Goal: Information Seeking & Learning: Learn about a topic

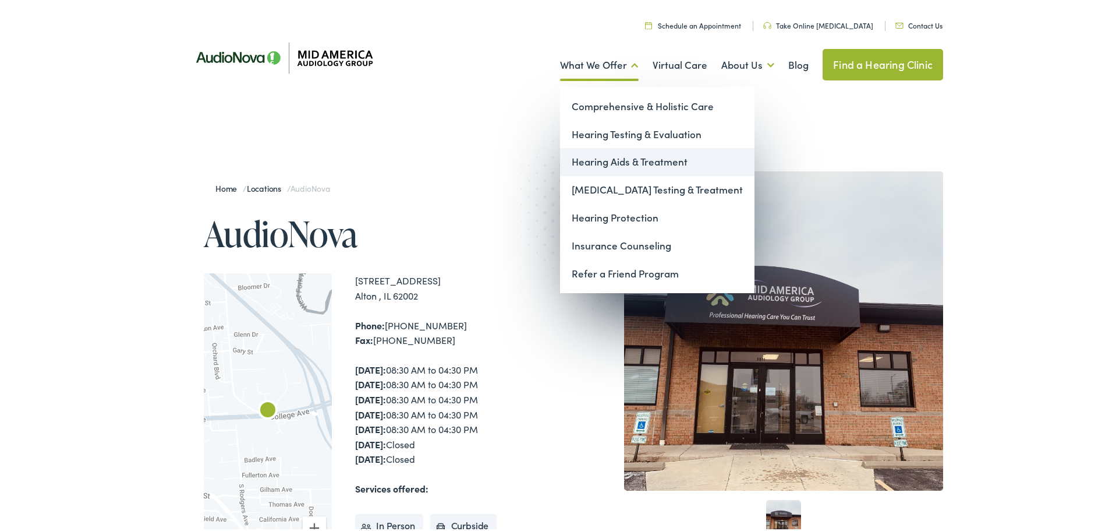
click at [616, 154] on link "Hearing Aids & Treatment" at bounding box center [657, 160] width 194 height 28
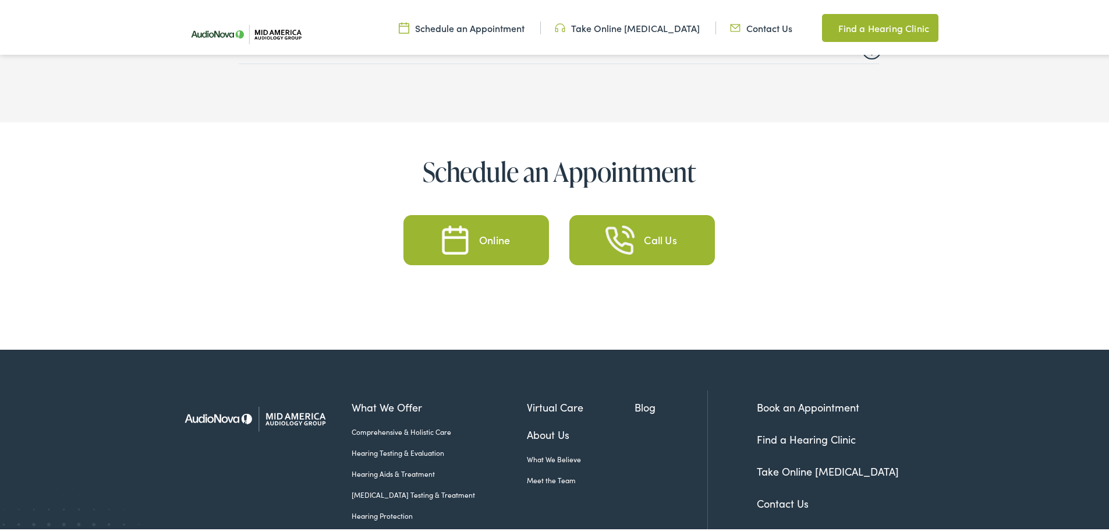
scroll to position [5573, 0]
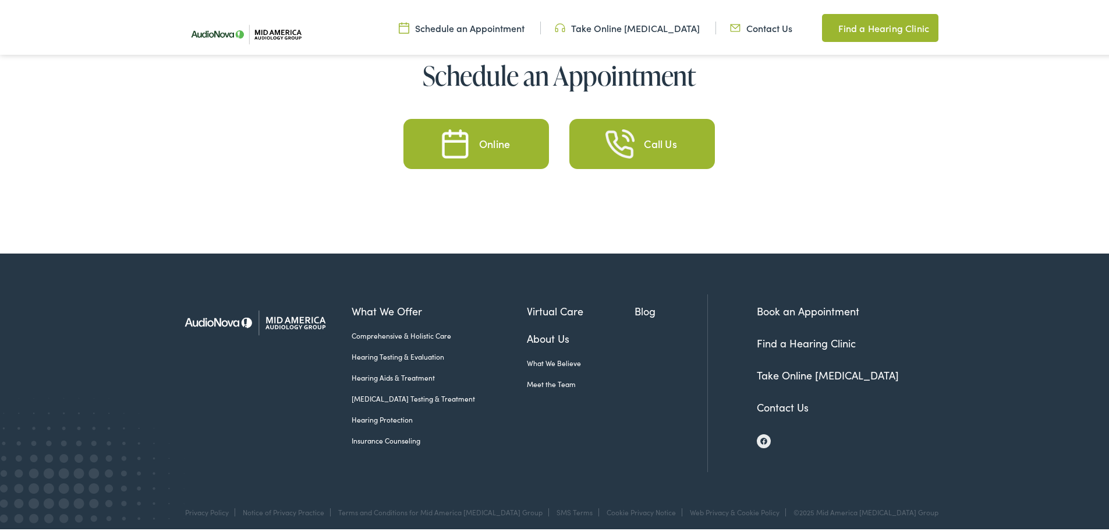
click at [371, 434] on link "Insurance Counseling" at bounding box center [439, 438] width 175 height 10
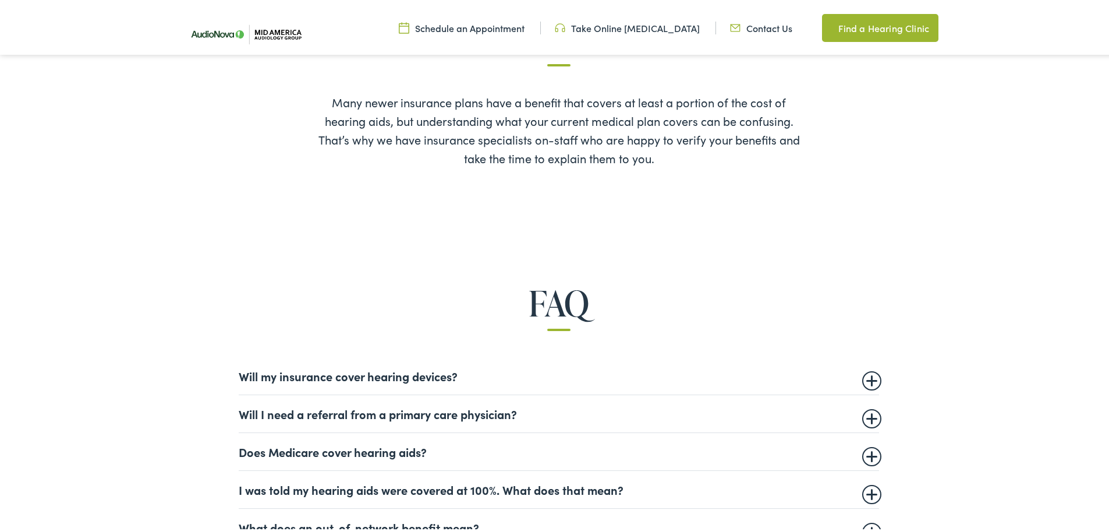
scroll to position [641, 0]
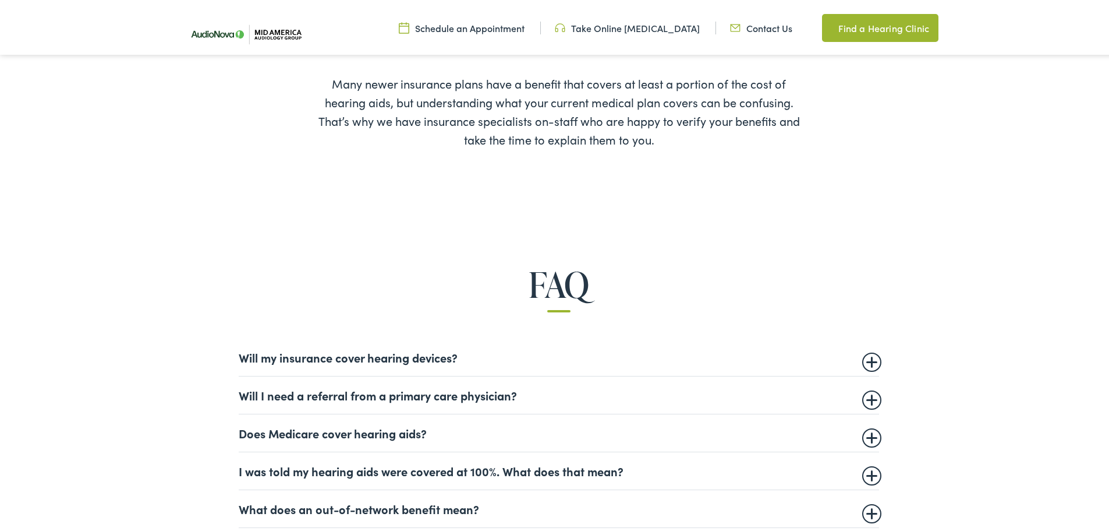
click at [357, 356] on summary "Will my insurance cover hearing devices?" at bounding box center [559, 355] width 641 height 14
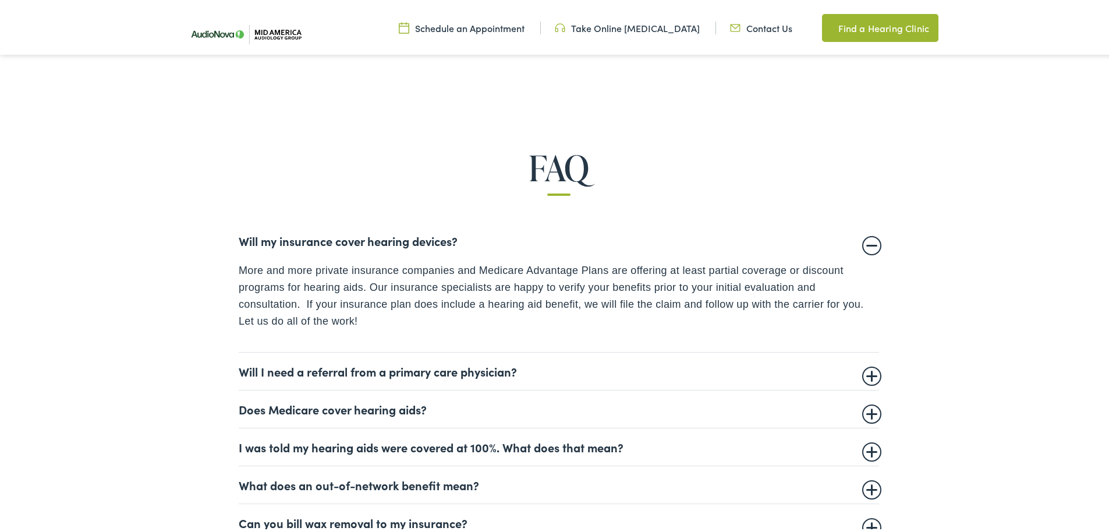
scroll to position [815, 0]
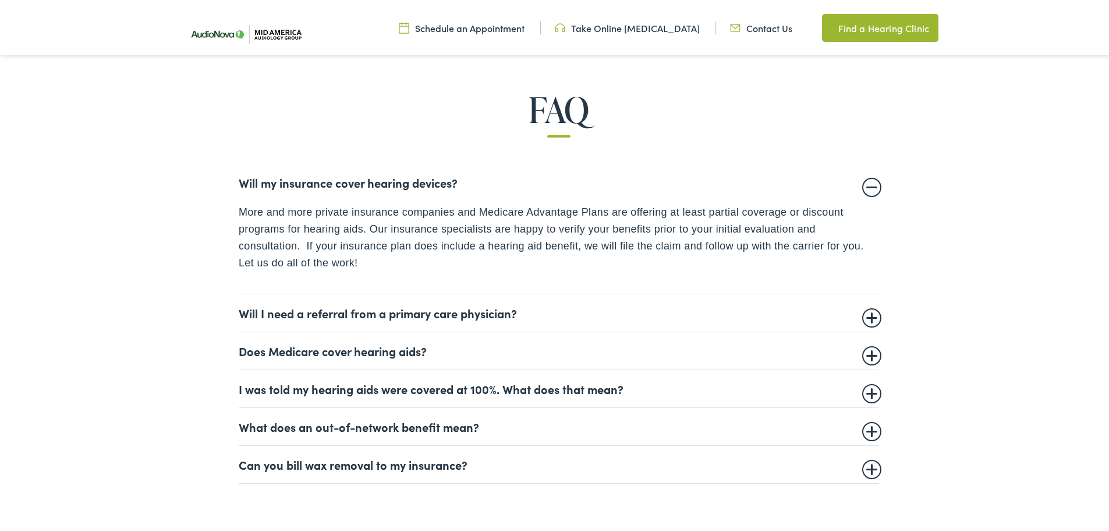
click at [286, 349] on summary "Does Medicare cover hearing aids?" at bounding box center [559, 348] width 641 height 14
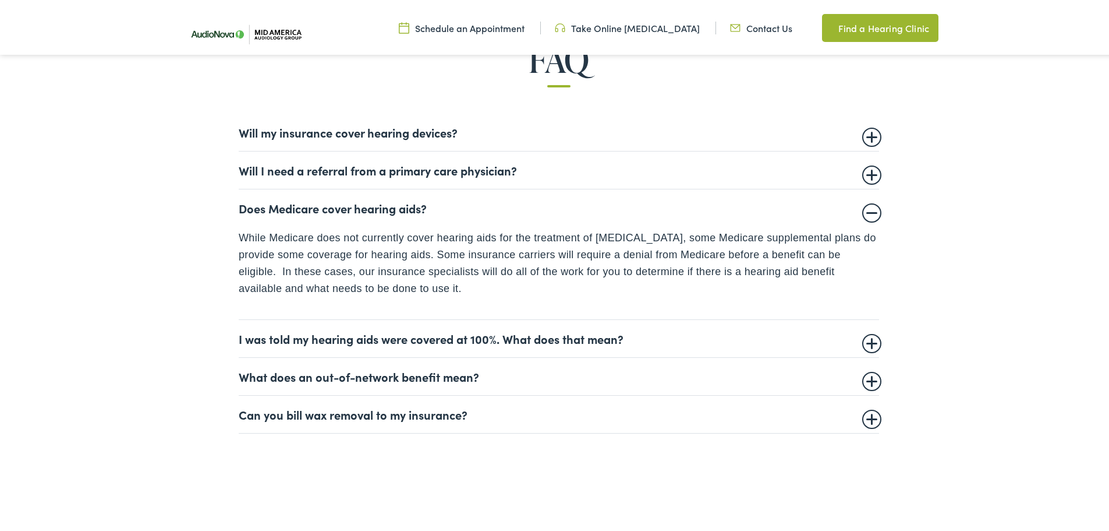
scroll to position [932, 0]
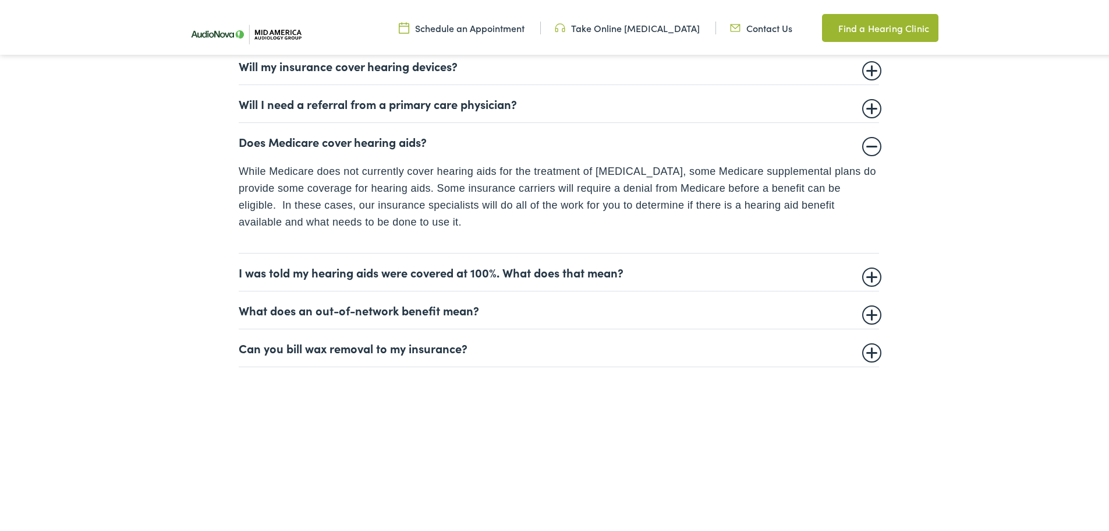
click at [648, 272] on summary "I was told my hearing aids were covered at 100%. What does that mean?" at bounding box center [559, 270] width 641 height 14
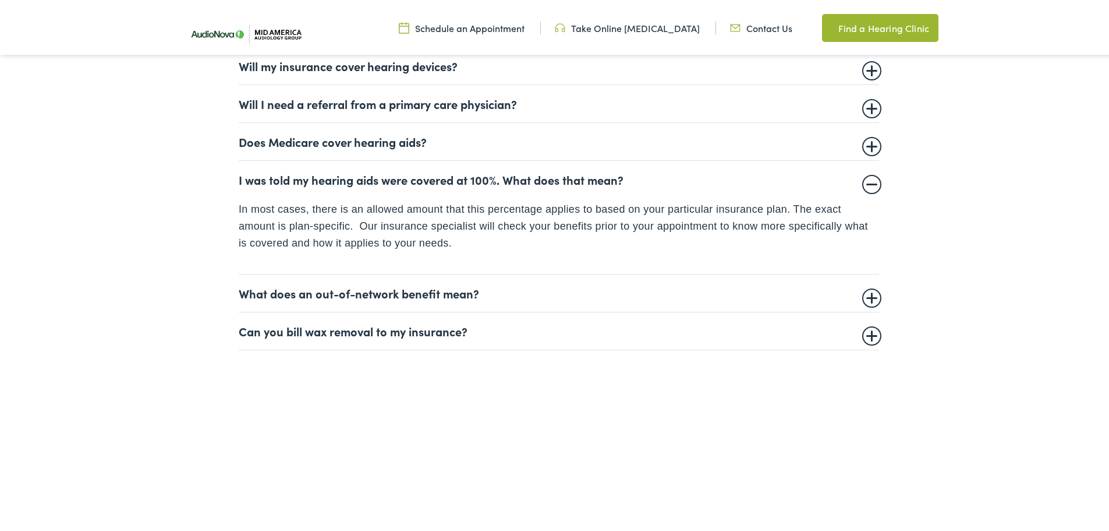
click at [500, 291] on summary "What does an out-of-network benefit mean?" at bounding box center [559, 291] width 641 height 14
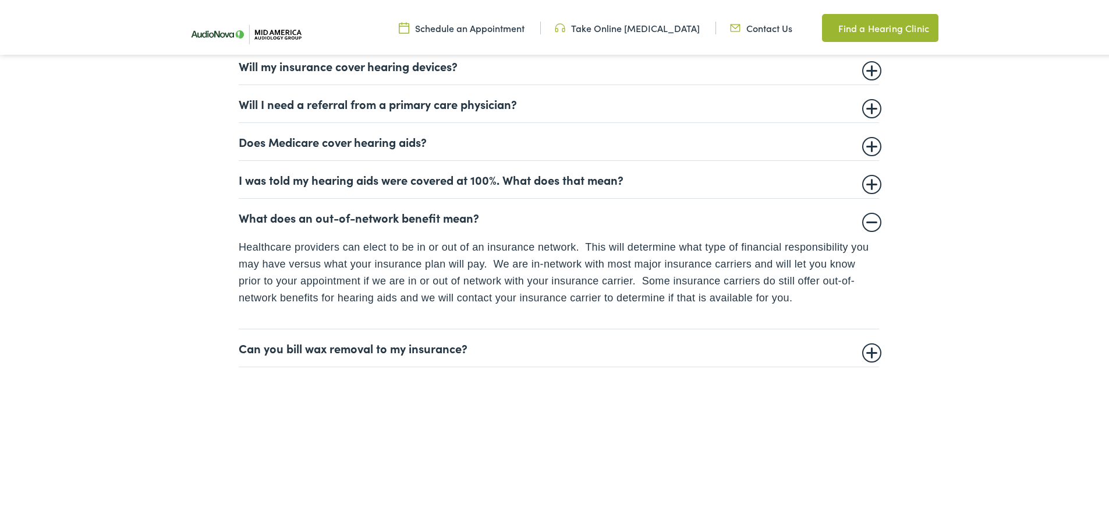
click at [338, 345] on summary "Can you bill wax removal to my insurance?" at bounding box center [559, 345] width 641 height 14
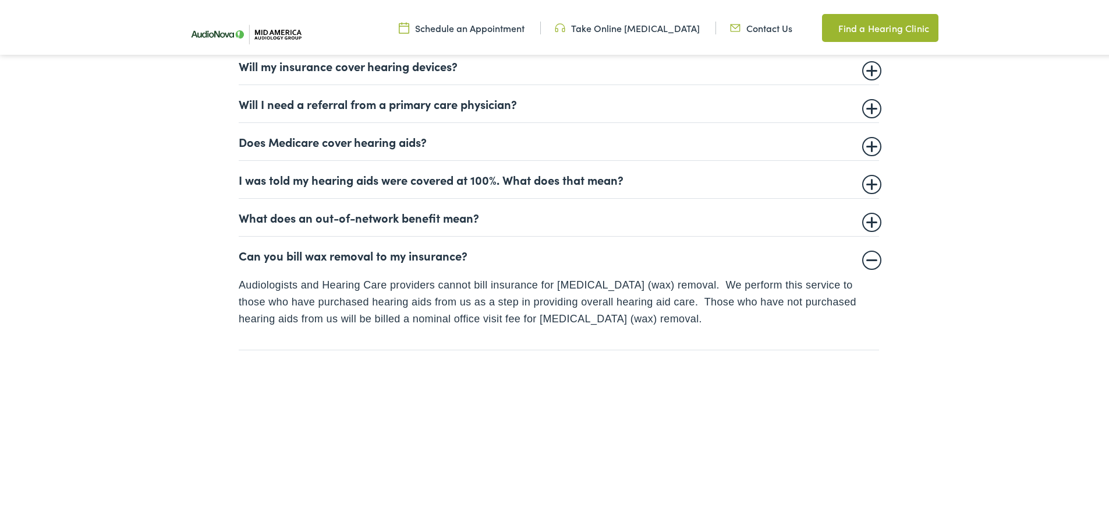
click at [300, 139] on summary "Does Medicare cover hearing aids?" at bounding box center [559, 139] width 641 height 14
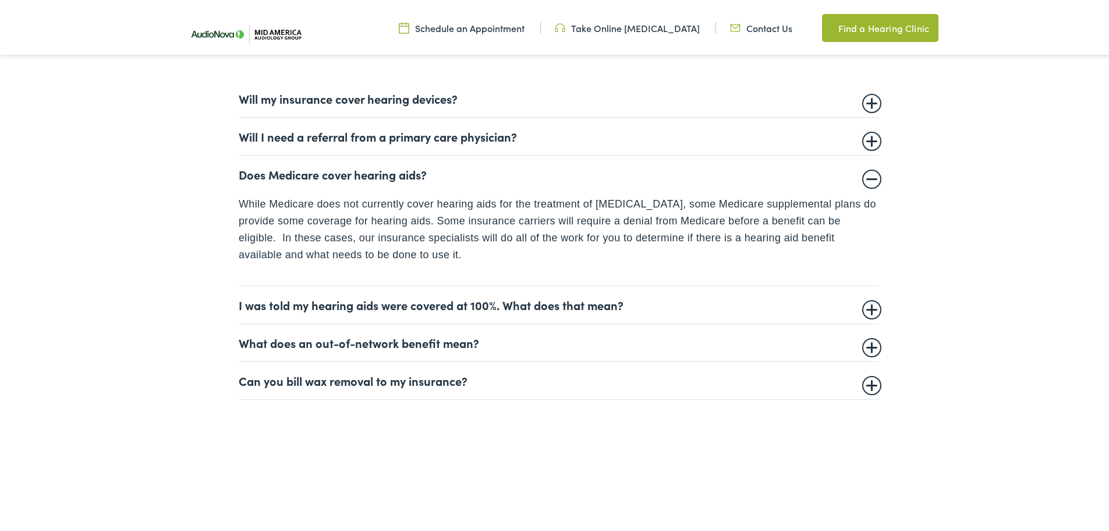
scroll to position [873, 0]
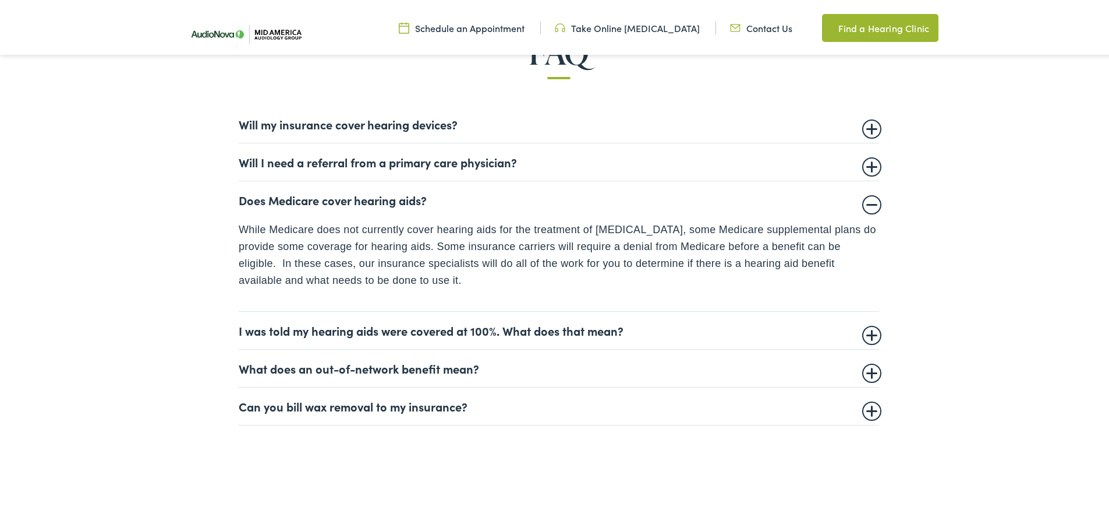
click at [377, 119] on summary "Will my insurance cover hearing devices?" at bounding box center [559, 122] width 641 height 14
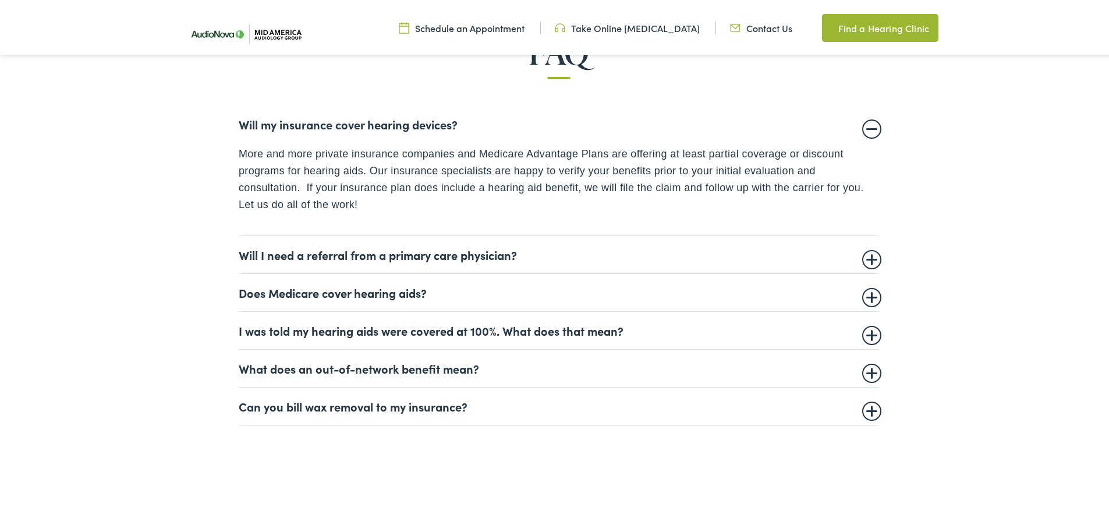
click at [306, 293] on summary "Does Medicare cover hearing aids?" at bounding box center [559, 290] width 641 height 14
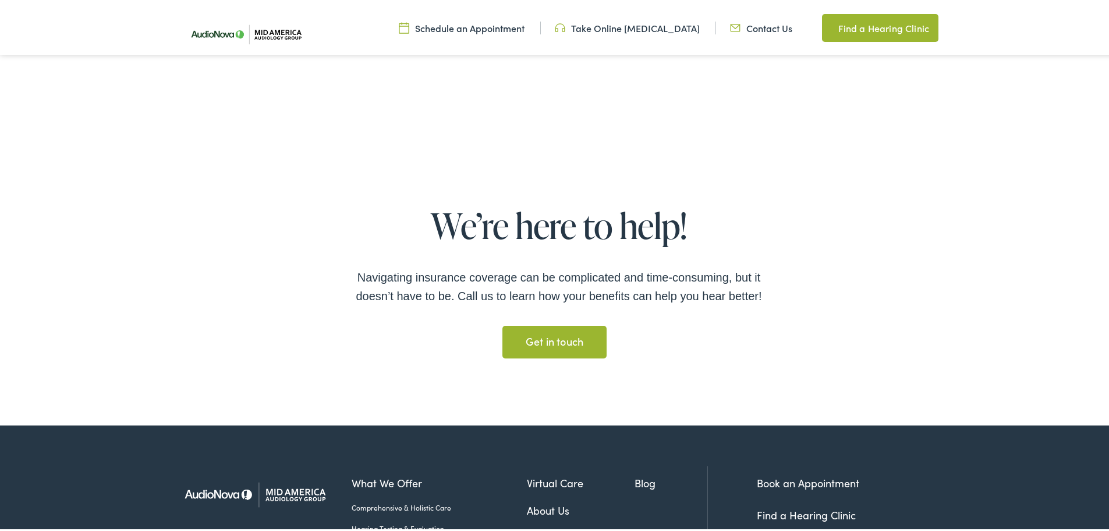
scroll to position [2271, 0]
